Goal: Complete application form

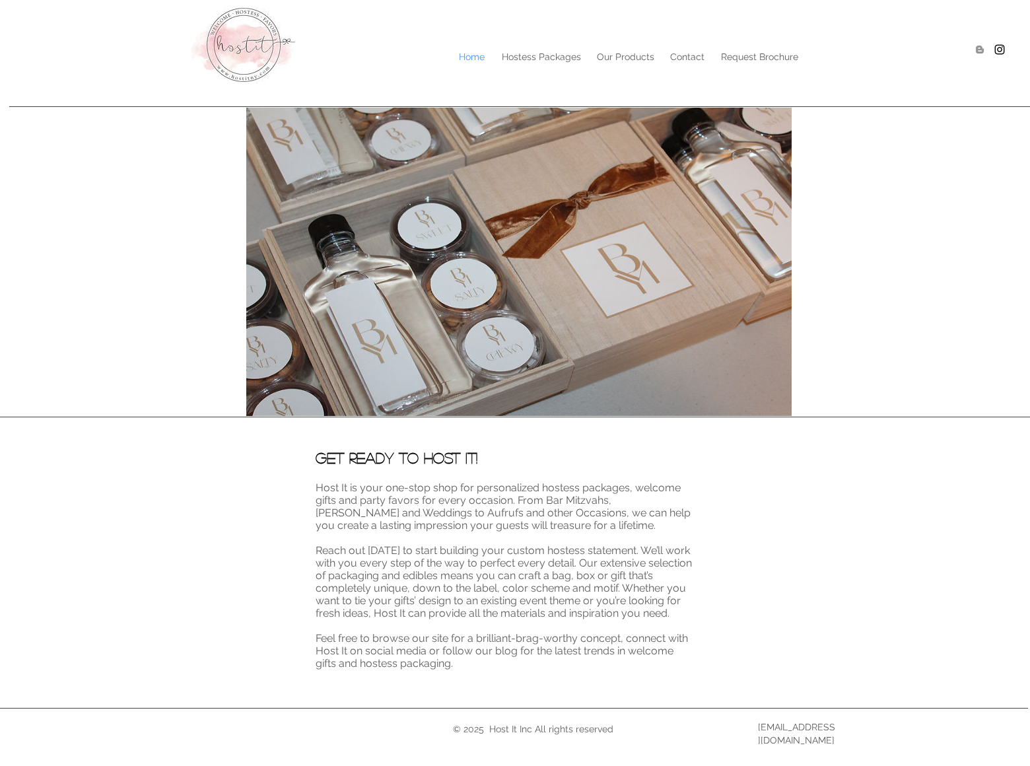
scroll to position [5, 0]
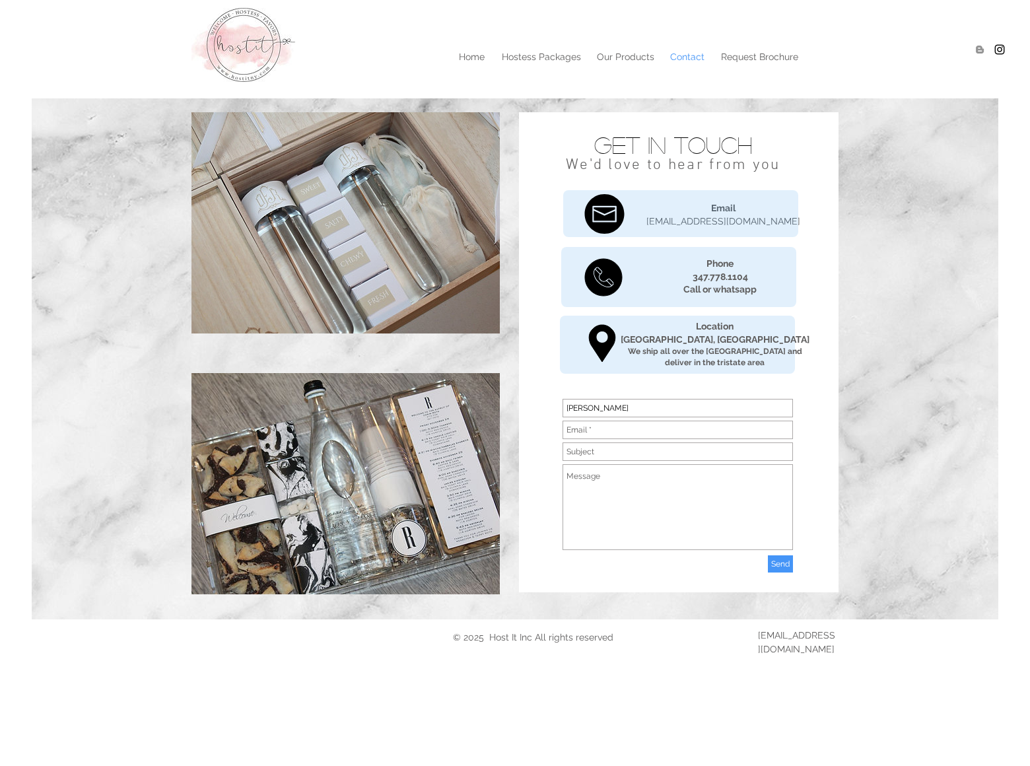
type input "[PERSON_NAME]"
type input "[EMAIL_ADDRESS][DOMAIN_NAME]"
type input "[DOMAIN_NAME]"
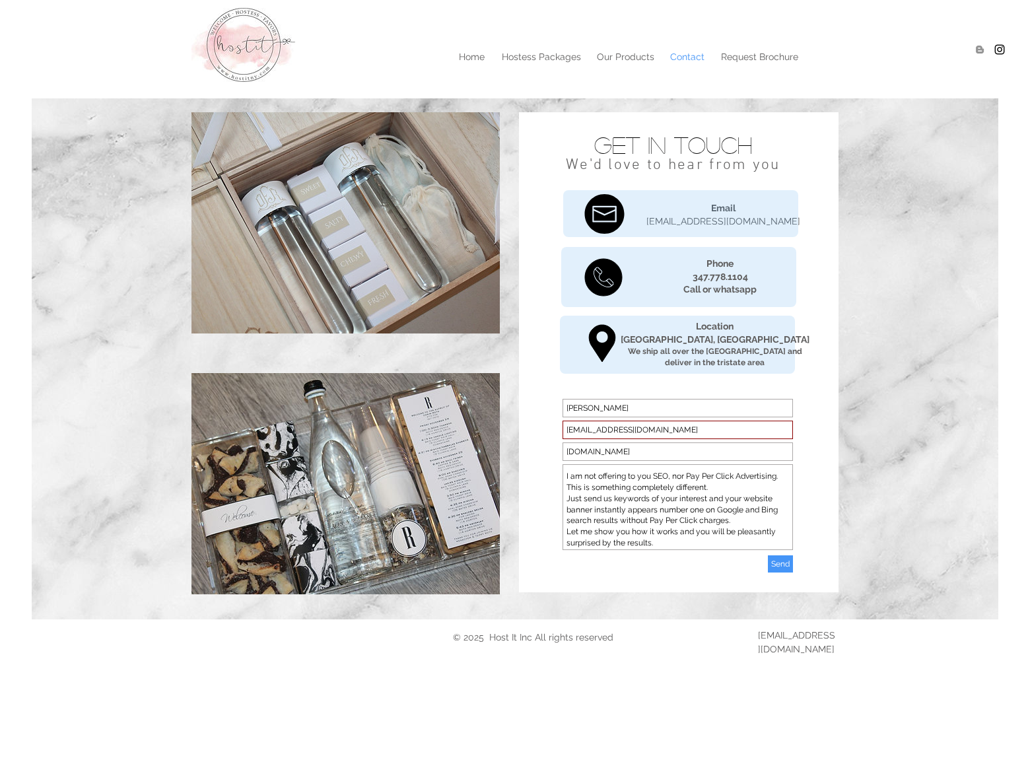
type textarea "I am not offering to you SEO, nor Pay Per Click Advertising. This is something …"
